Goal: Check status: Check status

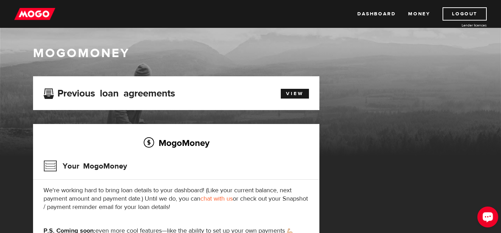
click at [489, 213] on div "Open LiveChat chat widget" at bounding box center [488, 216] width 12 height 12
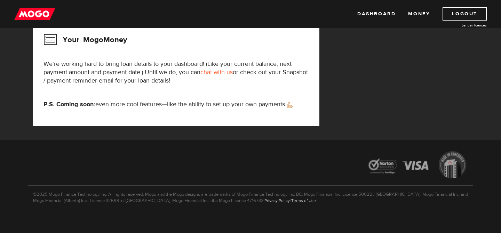
scroll to position [127, 0]
